Goal: Transaction & Acquisition: Purchase product/service

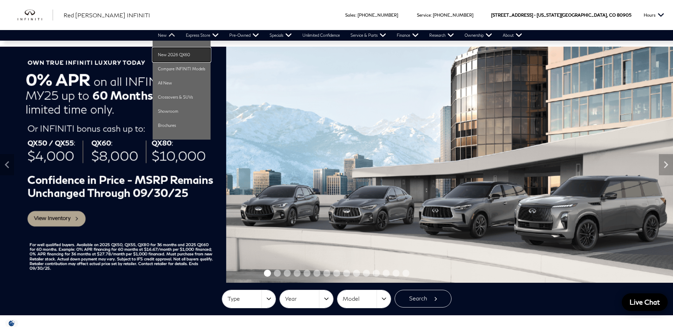
click at [169, 56] on link "New 2026 QX60" at bounding box center [182, 55] width 58 height 14
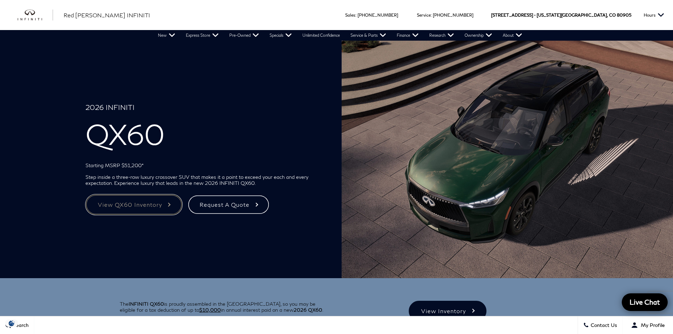
click at [131, 204] on link "View QX60 Inventory" at bounding box center [133, 204] width 97 height 20
